Goal: Task Accomplishment & Management: Use online tool/utility

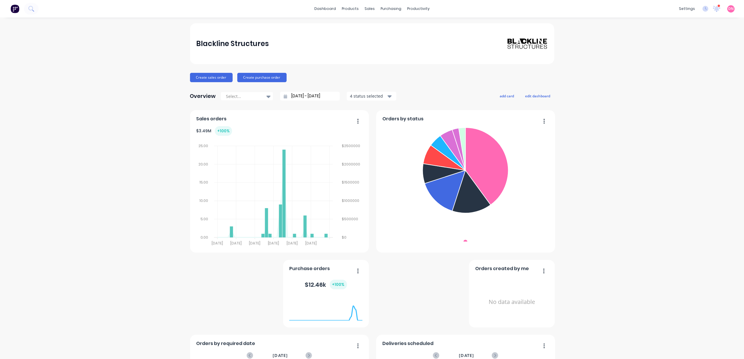
drag, startPoint x: 0, startPoint y: 0, endPoint x: 122, endPoint y: 57, distance: 134.8
click at [419, 53] on div "Delivery Scheduling" at bounding box center [435, 51] width 36 height 5
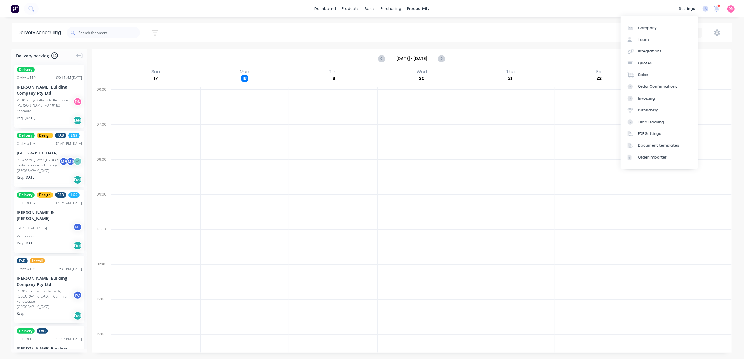
click at [578, 45] on div "Delivery scheduling Sort by Most recent Created date Required date Order number…" at bounding box center [372, 191] width 744 height 336
click at [651, 33] on div "Pending" at bounding box center [645, 33] width 32 height 6
click at [653, 45] on div "Pending" at bounding box center [659, 48] width 66 height 12
click at [383, 60] on icon "Previous page" at bounding box center [381, 58] width 3 height 5
drag, startPoint x: 571, startPoint y: 20, endPoint x: 579, endPoint y: 23, distance: 8.9
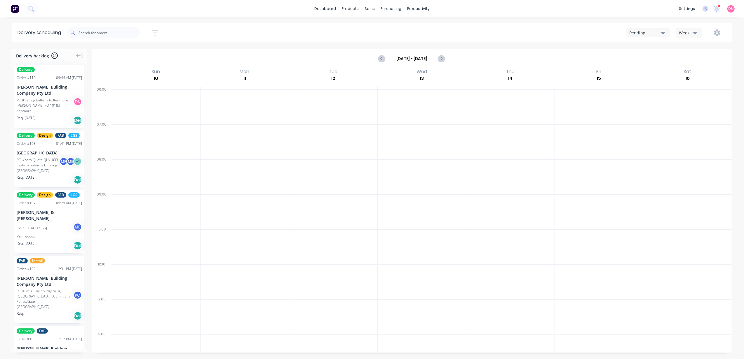
click at [571, 19] on div "dashboard products sales purchasing productivity dashboard products Product Cat…" at bounding box center [372, 179] width 744 height 359
click at [436, 59] on button "Next page" at bounding box center [441, 59] width 12 height 12
type input "[DATE] - [DATE]"
click at [692, 32] on div "Week" at bounding box center [687, 33] width 17 height 6
click at [692, 61] on div "Vehicle" at bounding box center [705, 60] width 58 height 12
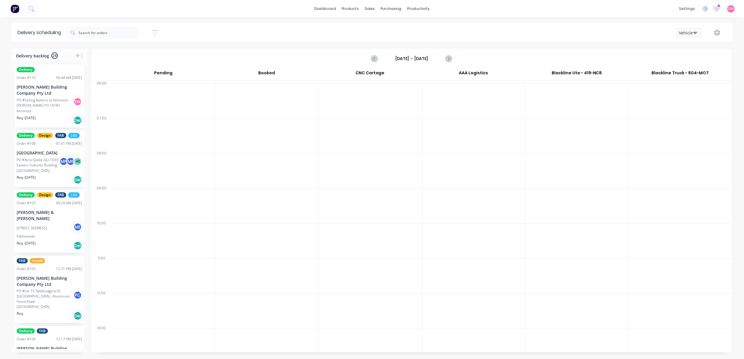
click at [55, 99] on div "PO #Ceiling Battens to Kenmore [PERSON_NAME] PO 10183" at bounding box center [46, 103] width 58 height 11
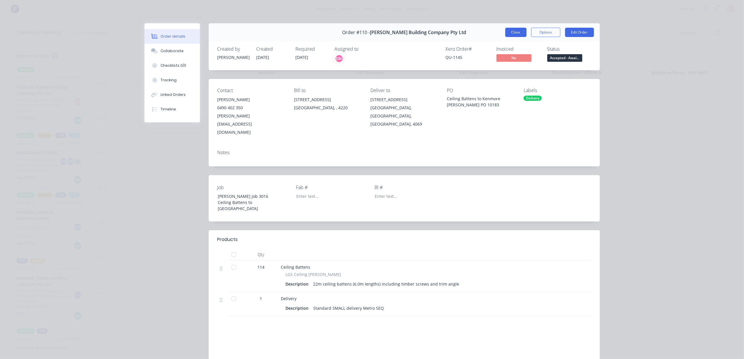
click at [516, 36] on button "Close" at bounding box center [515, 32] width 21 height 9
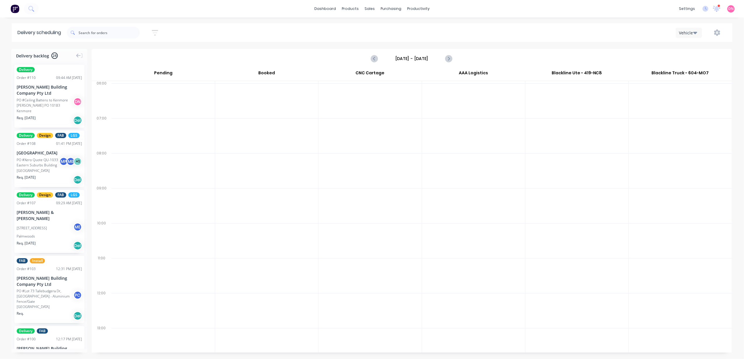
click at [716, 29] on button "button" at bounding box center [716, 32] width 19 height 11
click at [694, 60] on div "Settings" at bounding box center [698, 60] width 45 height 8
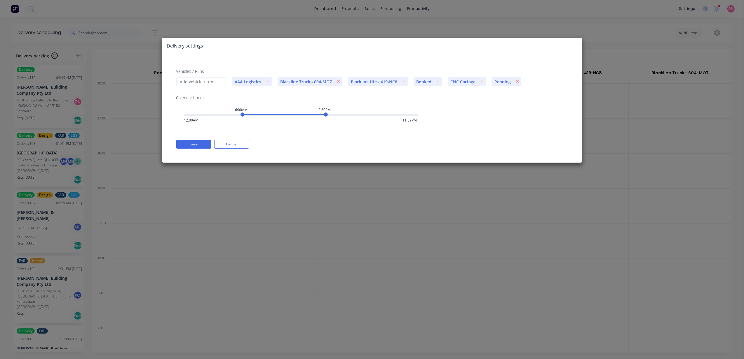
click at [234, 146] on button "Cancel" at bounding box center [231, 144] width 35 height 9
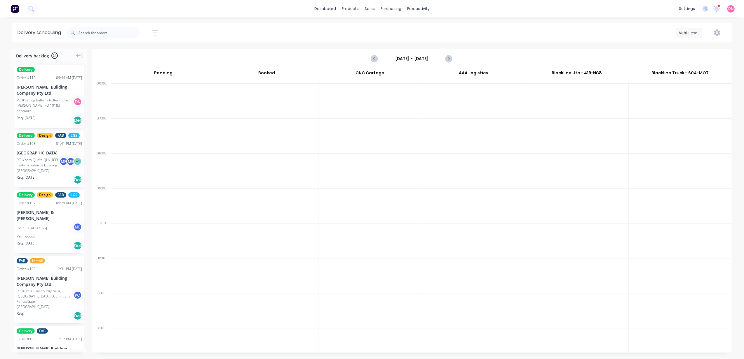
click at [681, 31] on div "Vehicle" at bounding box center [687, 33] width 17 height 6
click at [712, 32] on button "button" at bounding box center [716, 32] width 19 height 11
click at [693, 56] on div "Settings" at bounding box center [698, 60] width 45 height 8
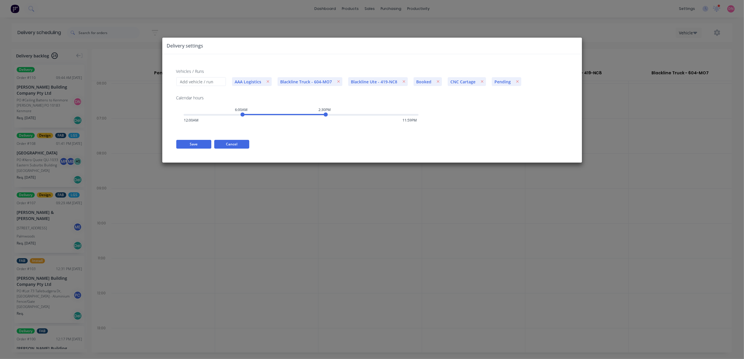
click at [231, 144] on button "Cancel" at bounding box center [231, 144] width 35 height 9
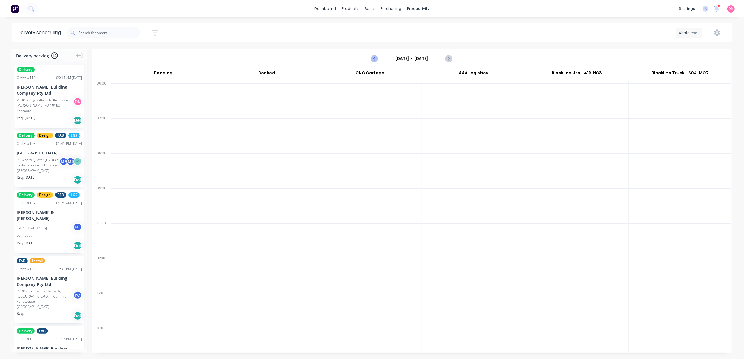
click at [370, 60] on button "Previous page" at bounding box center [375, 59] width 12 height 12
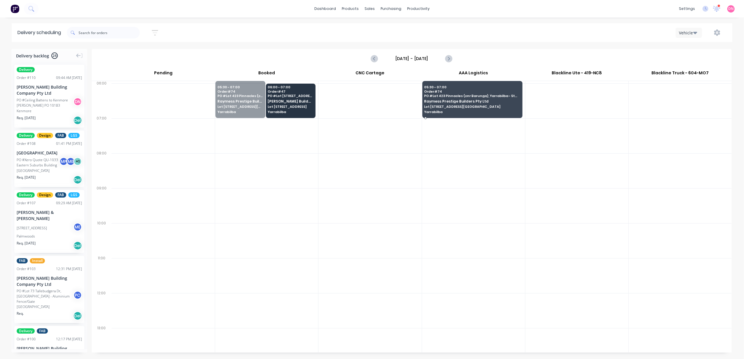
drag, startPoint x: 222, startPoint y: 96, endPoint x: 461, endPoint y: 96, distance: 239.2
drag, startPoint x: 238, startPoint y: 98, endPoint x: 469, endPoint y: 98, distance: 231.0
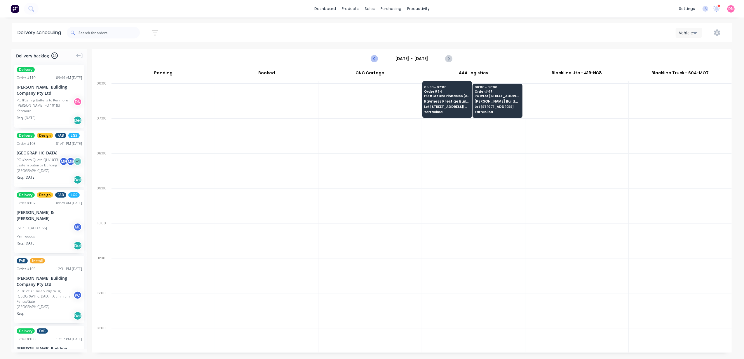
click at [376, 56] on icon "Previous page" at bounding box center [374, 58] width 7 height 7
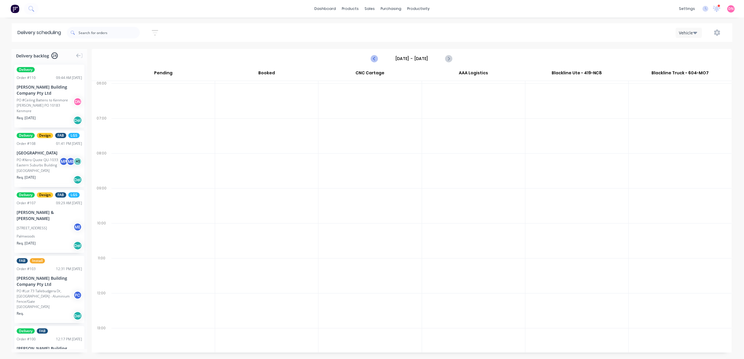
click at [375, 56] on icon "Previous page" at bounding box center [374, 58] width 7 height 7
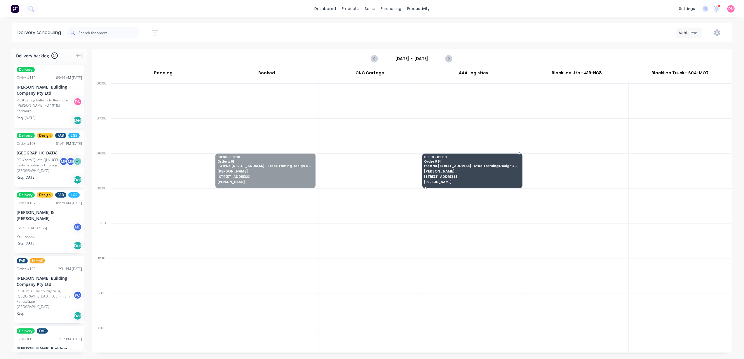
drag, startPoint x: 254, startPoint y: 169, endPoint x: 439, endPoint y: 173, distance: 185.3
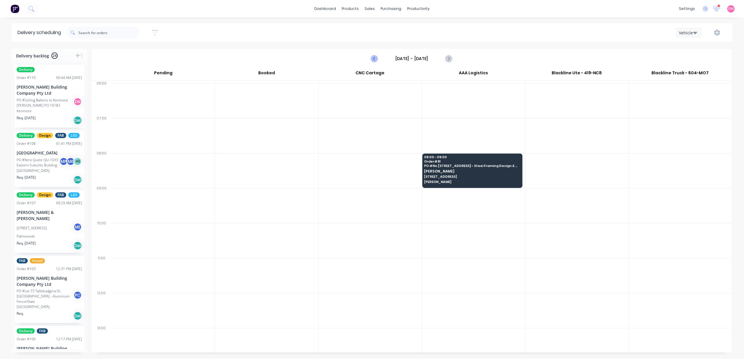
click at [370, 59] on button "Previous page" at bounding box center [375, 59] width 12 height 12
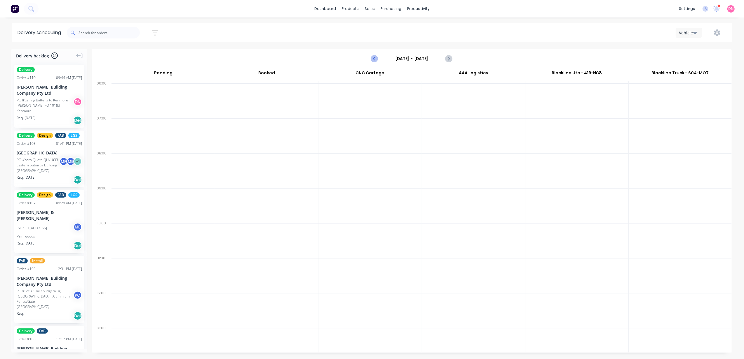
click at [370, 59] on button "Previous page" at bounding box center [375, 59] width 12 height 12
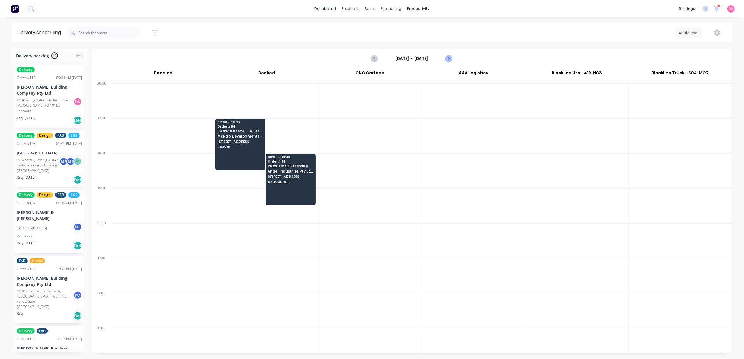
click at [451, 59] on icon "Next page" at bounding box center [448, 58] width 7 height 7
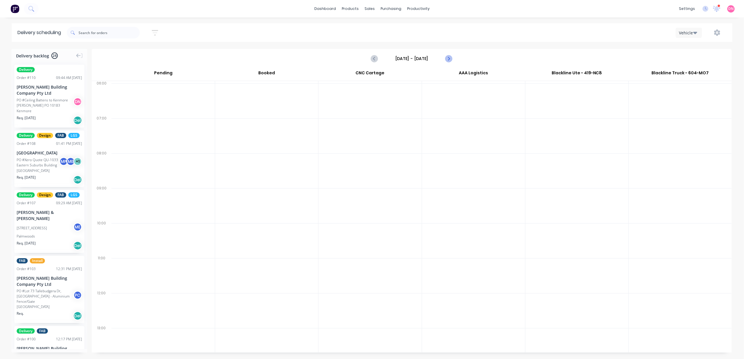
click at [451, 59] on icon "Next page" at bounding box center [448, 58] width 7 height 7
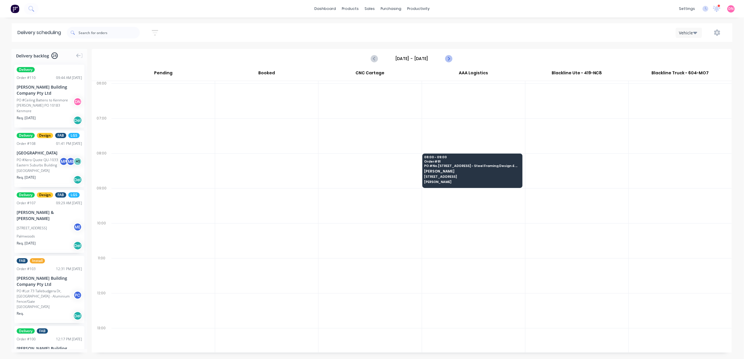
click at [451, 59] on icon "Next page" at bounding box center [448, 58] width 7 height 7
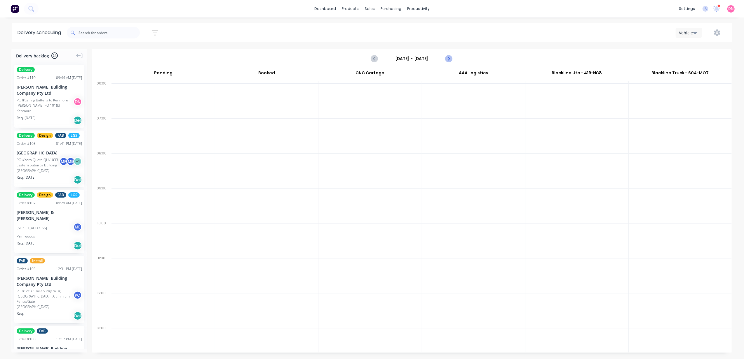
click at [451, 59] on icon "Next page" at bounding box center [448, 58] width 7 height 7
type input "[DATE] - [DATE]"
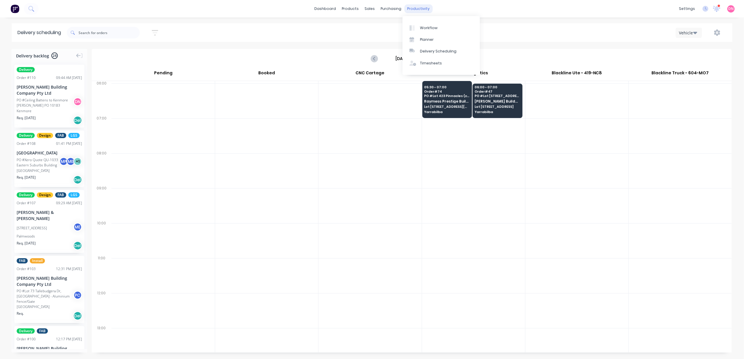
click at [411, 6] on div "productivity" at bounding box center [418, 8] width 28 height 9
click at [417, 36] on link "Planner" at bounding box center [440, 40] width 77 height 12
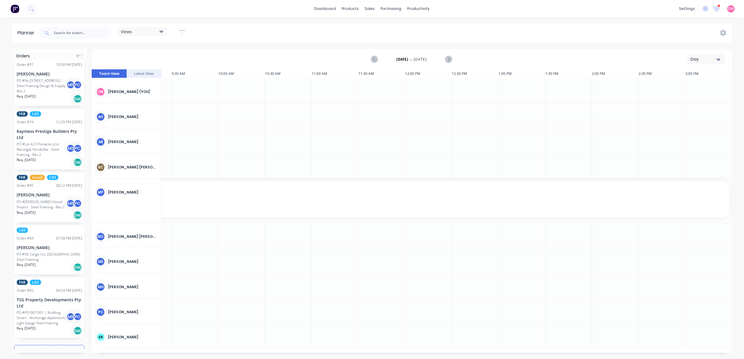
scroll to position [871, 0]
click at [50, 345] on button "Load more orders" at bounding box center [49, 350] width 70 height 10
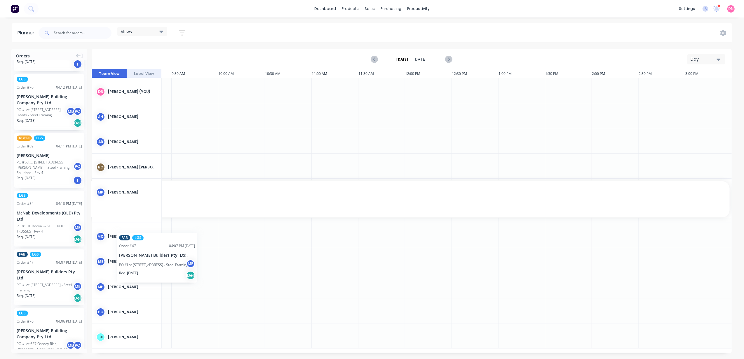
scroll to position [0, 405]
drag, startPoint x: 47, startPoint y: 265, endPoint x: 203, endPoint y: 152, distance: 193.0
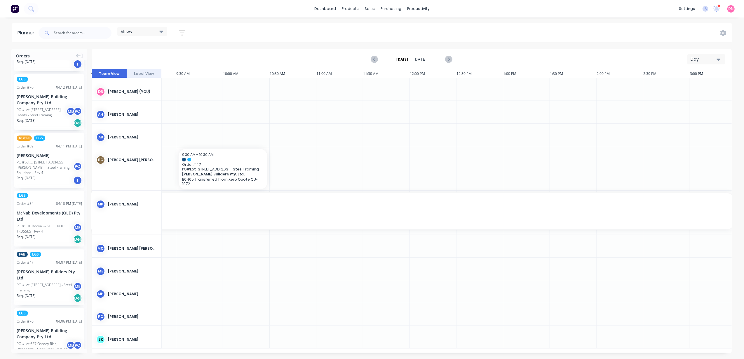
click at [179, 31] on button "button" at bounding box center [182, 32] width 19 height 11
click at [167, 54] on div "Show/Hide users" at bounding box center [151, 55] width 41 height 6
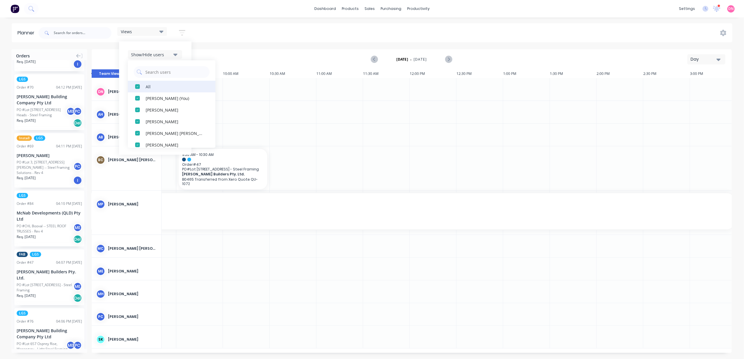
click at [137, 85] on div "button" at bounding box center [138, 87] width 12 height 12
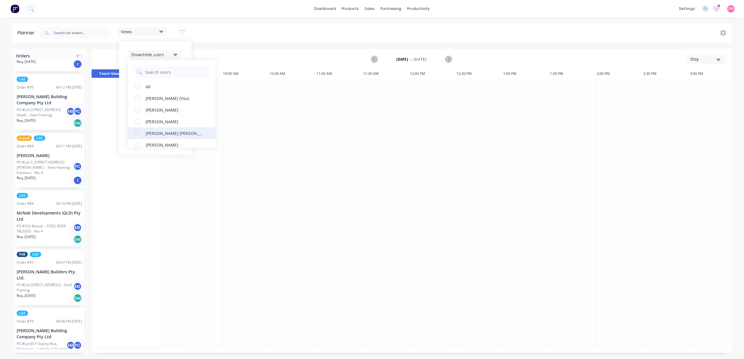
click at [138, 133] on div "button" at bounding box center [138, 133] width 12 height 12
click at [235, 54] on div "[DATE] - [DATE] Day" at bounding box center [411, 59] width 639 height 19
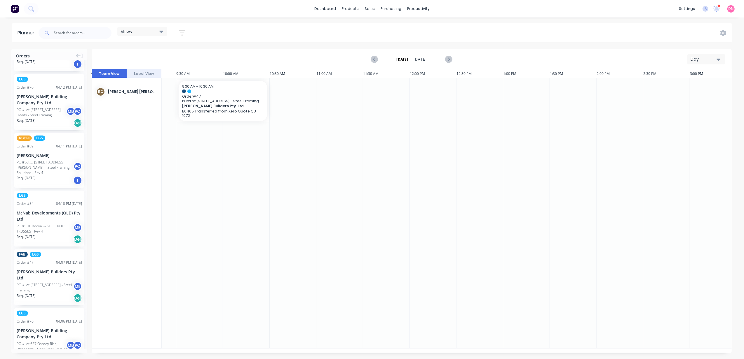
click at [398, 350] on div "10:21 AM 11:30 AM 18 Mon [DATE] 5:00 AM 5:30 AM 6:00 AM 6:30 AM 7:00 AM 7:30 AM…" at bounding box center [412, 211] width 640 height 284
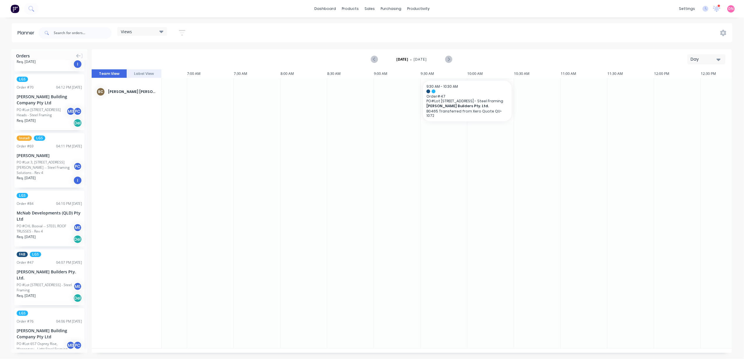
scroll to position [0, 162]
drag, startPoint x: 446, startPoint y: 93, endPoint x: 217, endPoint y: 86, distance: 228.8
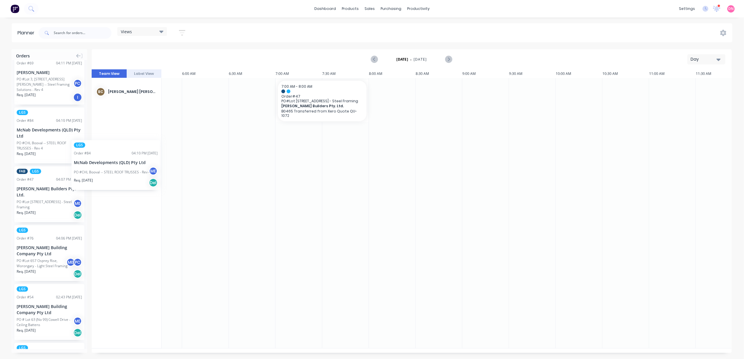
scroll to position [0, 71]
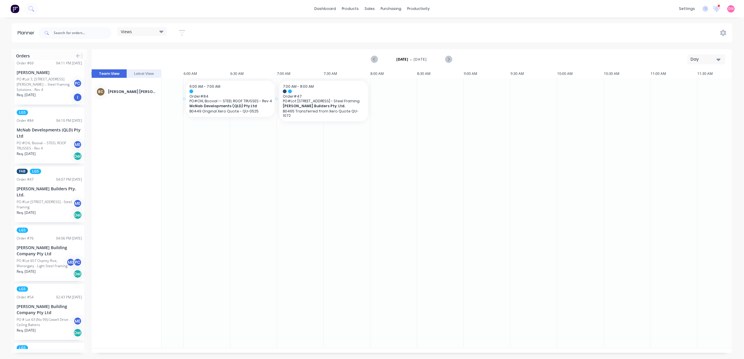
drag, startPoint x: 52, startPoint y: 132, endPoint x: 209, endPoint y: 90, distance: 162.7
drag, startPoint x: 395, startPoint y: 354, endPoint x: 419, endPoint y: 353, distance: 24.8
click at [419, 353] on div "Orders Delivery Order # 110 09:44 AM [DATE] [PERSON_NAME] Building Company Pty …" at bounding box center [372, 204] width 744 height 310
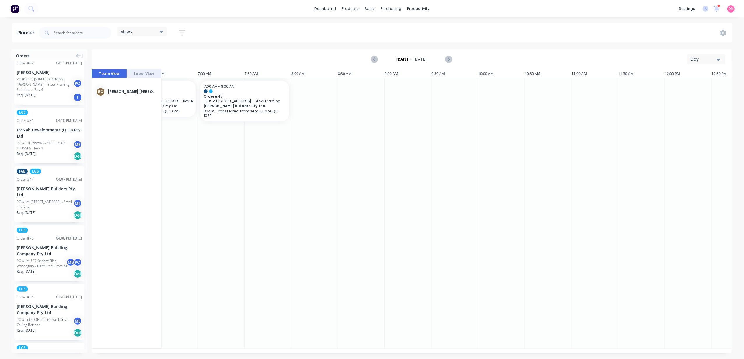
scroll to position [0, 151]
click at [240, 93] on div at bounding box center [244, 92] width 82 height 4
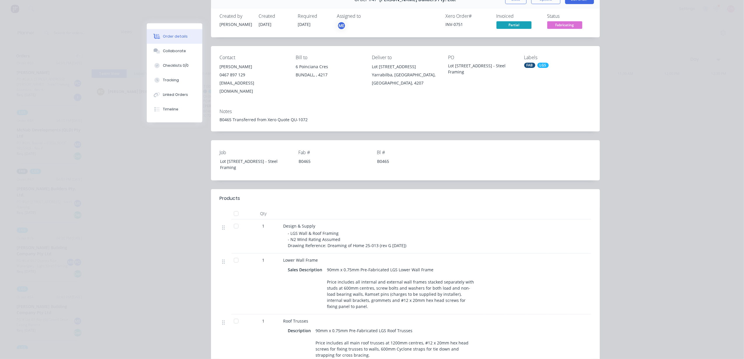
scroll to position [0, 0]
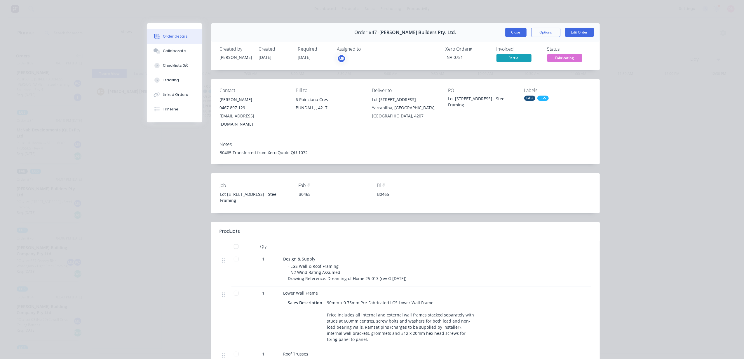
click at [505, 32] on button "Close" at bounding box center [515, 32] width 21 height 9
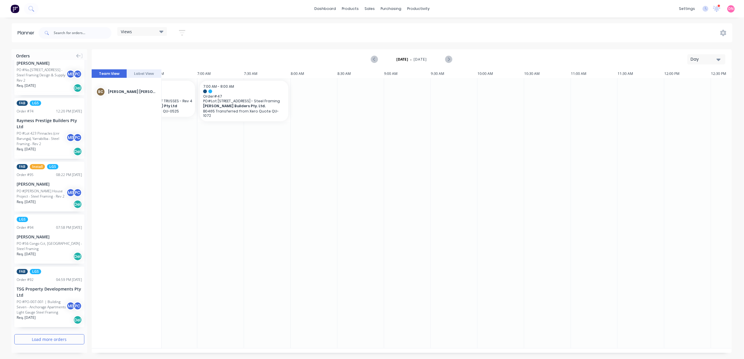
scroll to position [871, 0]
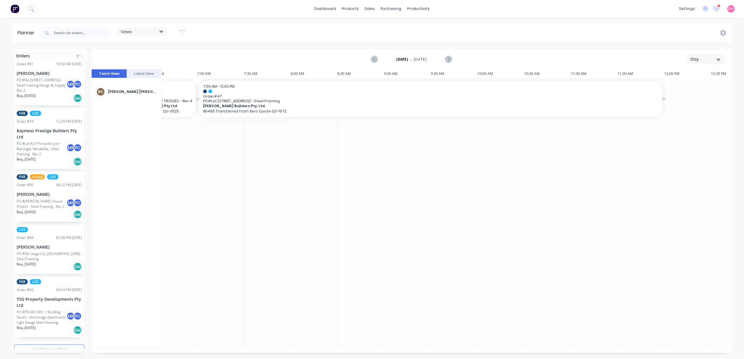
drag, startPoint x: 290, startPoint y: 98, endPoint x: 655, endPoint y: 94, distance: 365.3
drag, startPoint x: 461, startPoint y: 351, endPoint x: 518, endPoint y: 349, distance: 56.0
click at [519, 349] on div "10:22 AM 9:30 AM 18 Mon [DATE] 5:00 AM 5:30 AM 6:00 AM 6:30 AM 7:00 AM 7:30 AM …" at bounding box center [412, 211] width 640 height 284
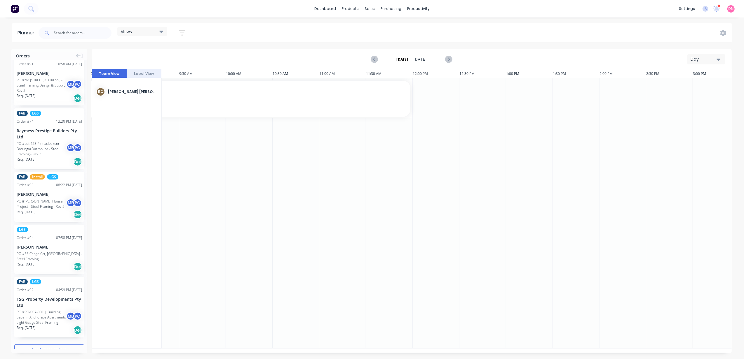
scroll to position [0, 401]
click at [415, 97] on div at bounding box center [438, 213] width 47 height 270
drag, startPoint x: 414, startPoint y: 96, endPoint x: 646, endPoint y: 102, distance: 232.3
click at [648, 96] on div "6:00 AM - 7:00 AM Order # 84 PO # CHL Booval -- STEEL ROOF TRUSSES - Rev 4 McNa…" at bounding box center [251, 213] width 980 height 271
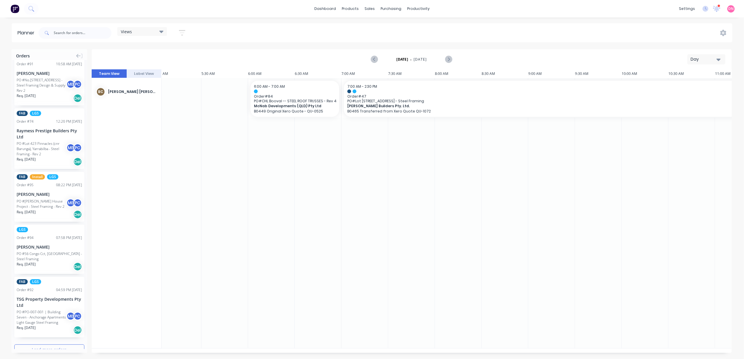
scroll to position [0, 5]
drag, startPoint x: 495, startPoint y: 352, endPoint x: 205, endPoint y: 213, distance: 322.0
click at [205, 213] on div at bounding box center [226, 213] width 47 height 270
click at [389, 115] on div "Labels" at bounding box center [395, 112] width 62 height 12
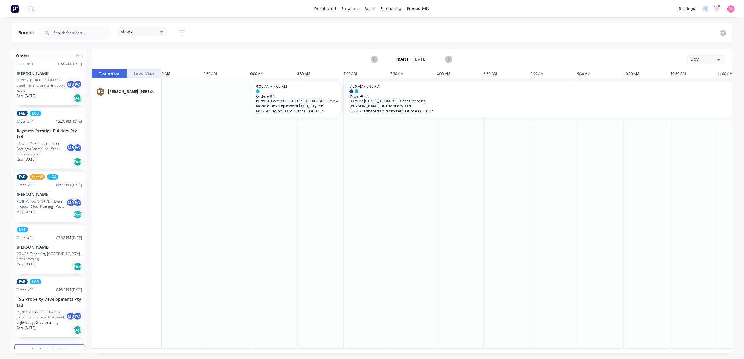
click at [474, 158] on div at bounding box center [460, 213] width 47 height 270
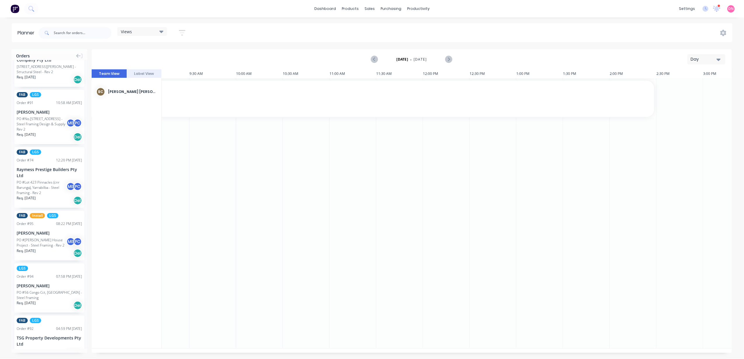
scroll to position [0, 394]
click at [715, 59] on div "Day" at bounding box center [703, 59] width 27 height 6
click at [700, 84] on div "Week" at bounding box center [696, 87] width 58 height 12
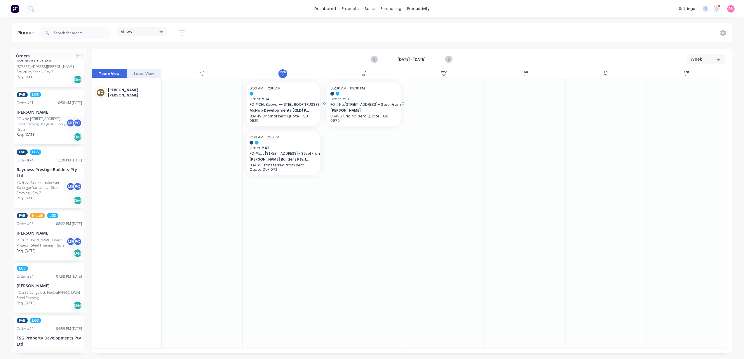
drag, startPoint x: 38, startPoint y: 112, endPoint x: 357, endPoint y: 92, distance: 320.0
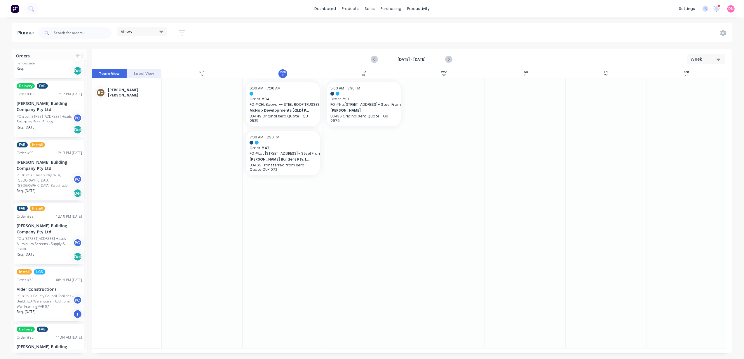
scroll to position [544, 0]
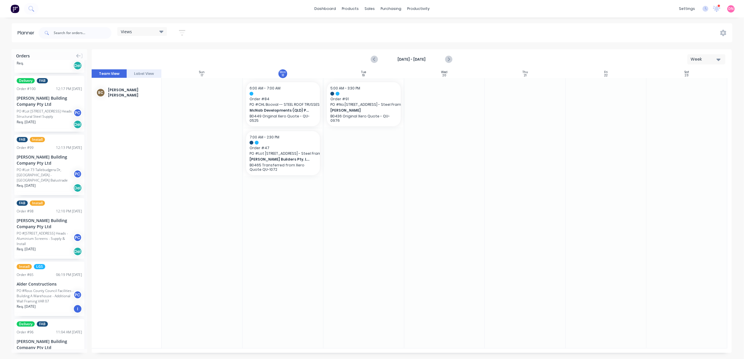
click at [180, 29] on button "button" at bounding box center [182, 32] width 19 height 11
click at [171, 123] on div "Filter by labels" at bounding box center [151, 125] width 41 height 6
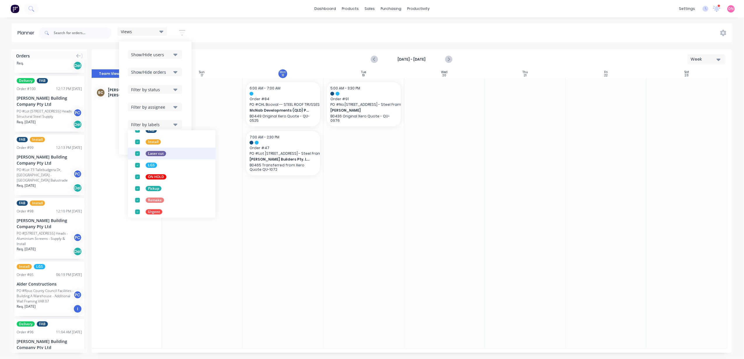
scroll to position [76, 0]
click at [136, 176] on div "button" at bounding box center [138, 174] width 12 height 12
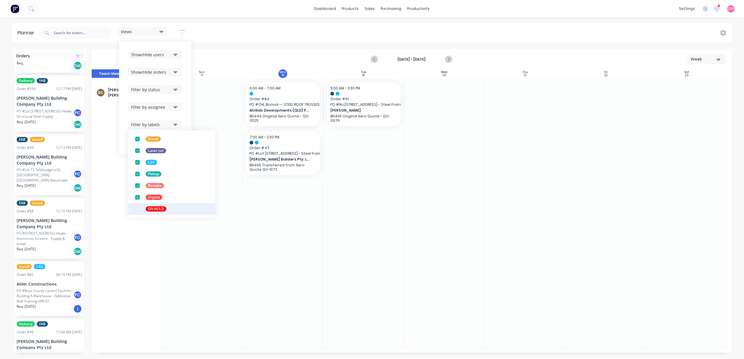
click at [137, 208] on div "button" at bounding box center [138, 209] width 12 height 12
click at [138, 176] on div "button" at bounding box center [138, 174] width 12 height 12
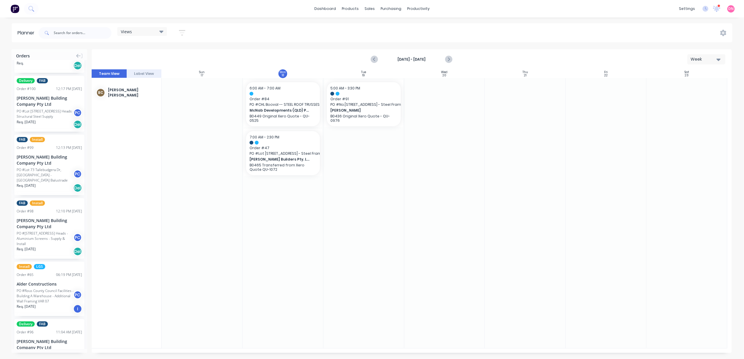
click at [230, 225] on div at bounding box center [202, 213] width 81 height 270
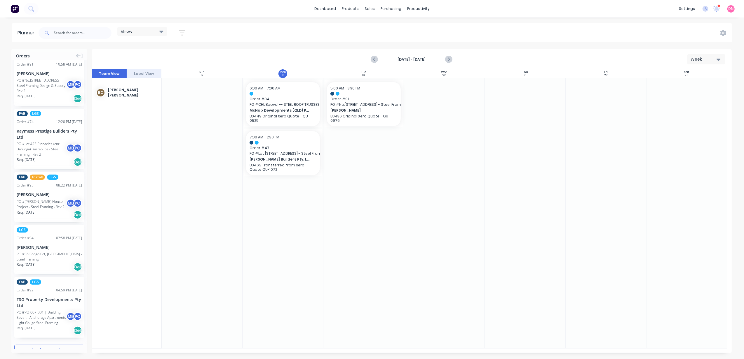
scroll to position [871, 0]
click at [67, 345] on button "Load more orders" at bounding box center [49, 350] width 70 height 10
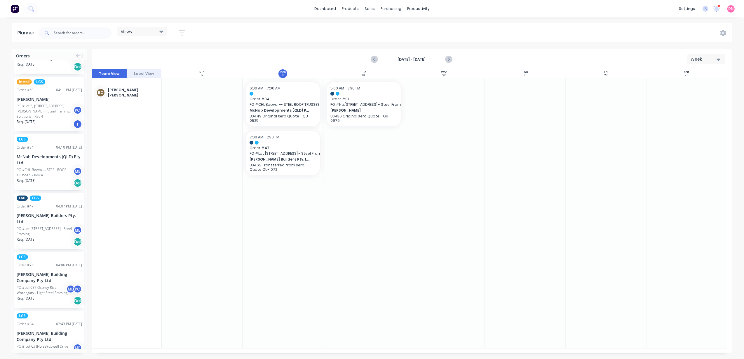
scroll to position [1882, 0]
